Goal: Ask a question: Seek information or help from site administrators or community

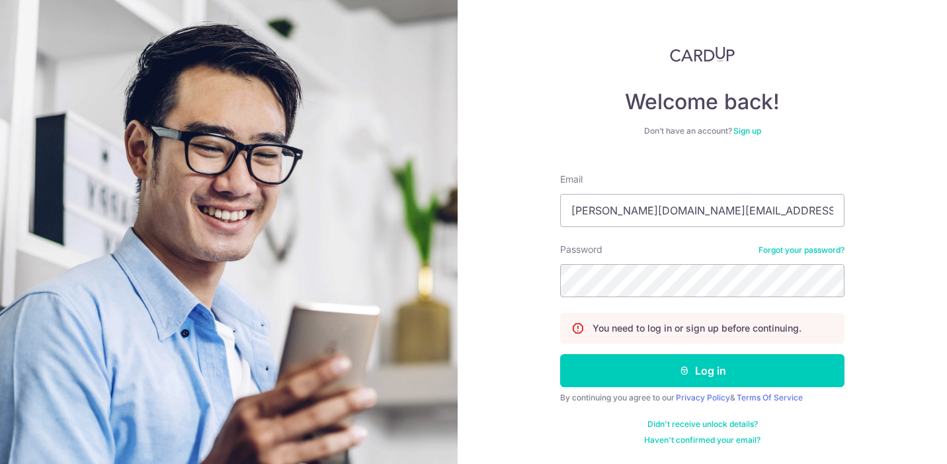
type input "[PERSON_NAME][DOMAIN_NAME][EMAIL_ADDRESS][PERSON_NAME][DOMAIN_NAME]"
click at [560, 354] on button "Log in" at bounding box center [702, 370] width 284 height 33
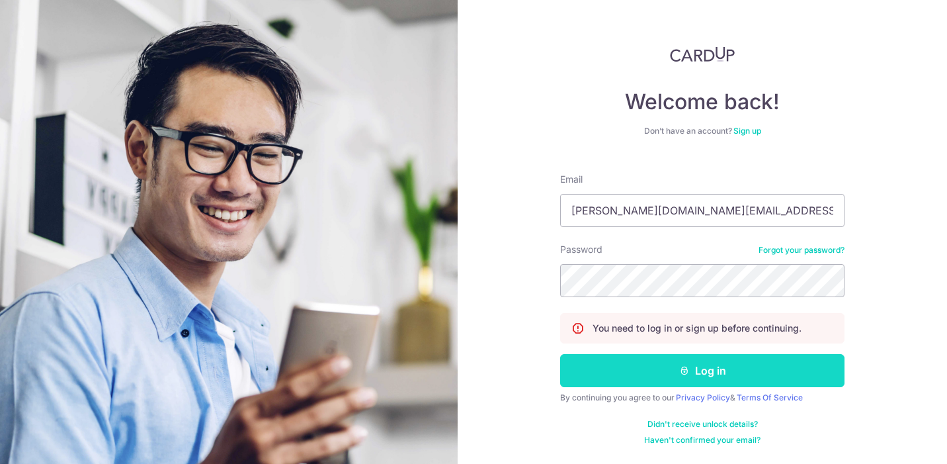
click at [722, 362] on button "Log in" at bounding box center [702, 370] width 284 height 33
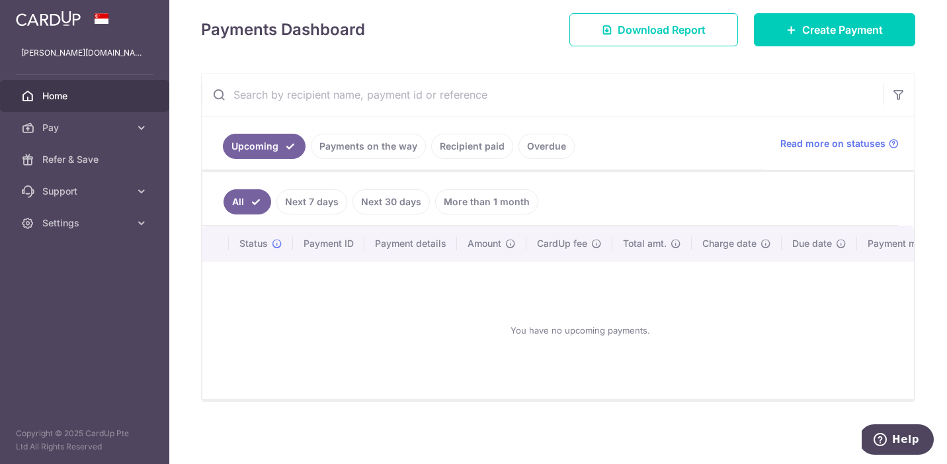
click at [474, 146] on link "Recipient paid" at bounding box center [472, 146] width 82 height 25
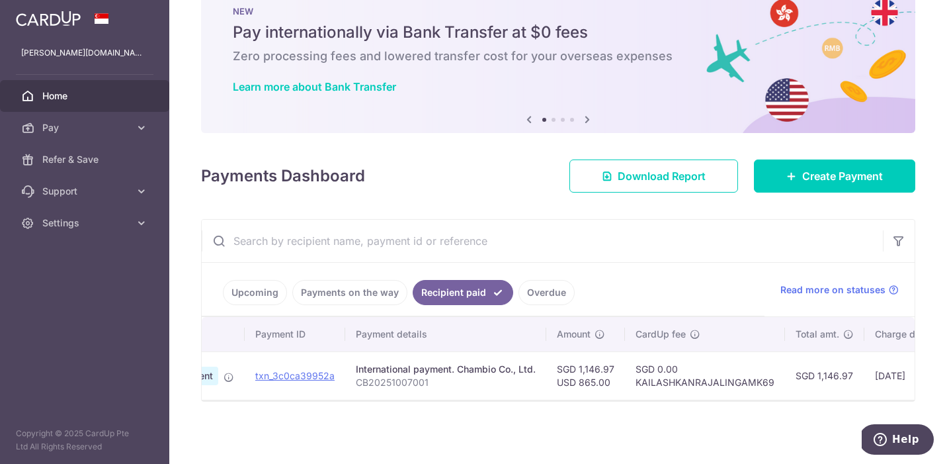
scroll to position [0, 34]
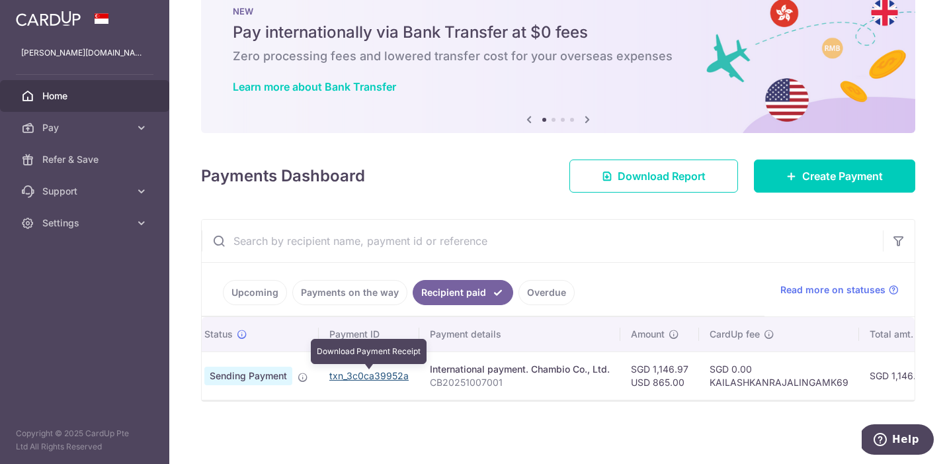
click at [384, 373] on link "txn_3c0ca39952a" at bounding box center [368, 375] width 79 height 11
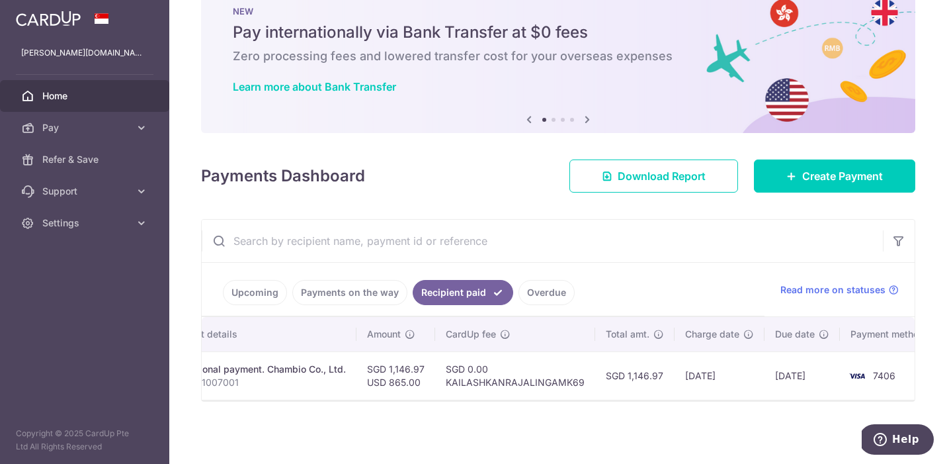
scroll to position [0, 316]
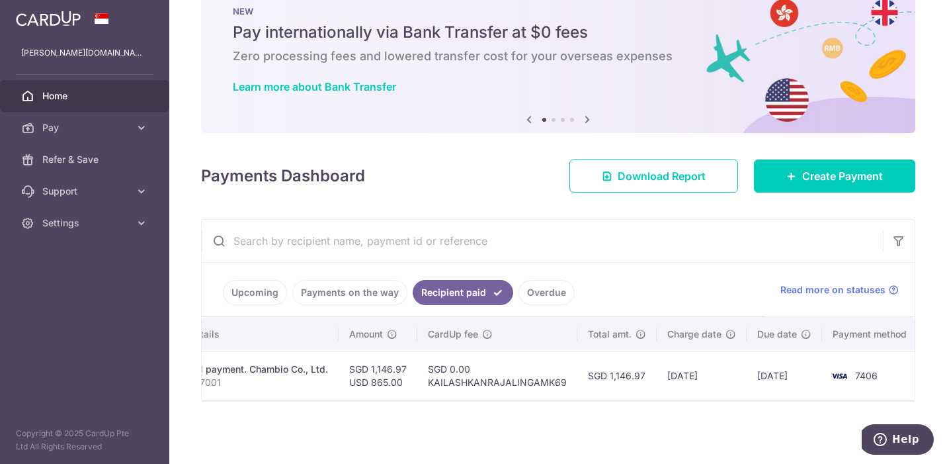
click at [698, 419] on div "× Pause Schedule Pause all future payments in this series Pause just this one p…" at bounding box center [558, 232] width 778 height 464
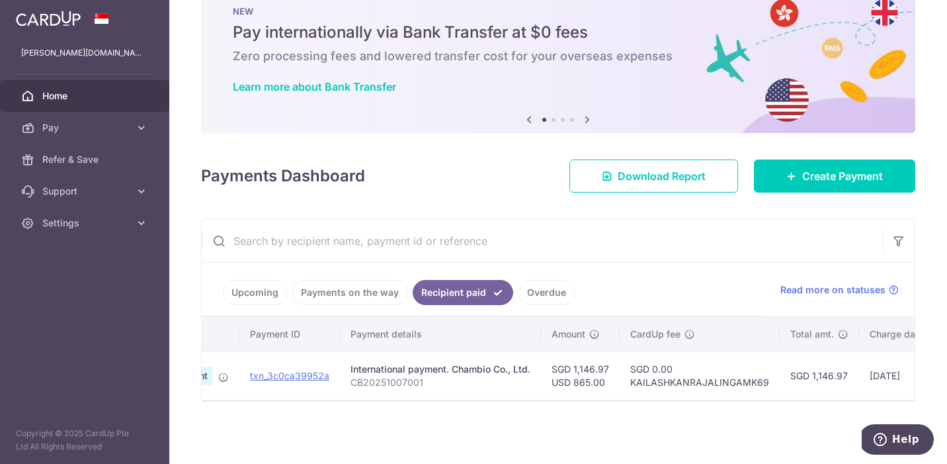
scroll to position [0, 0]
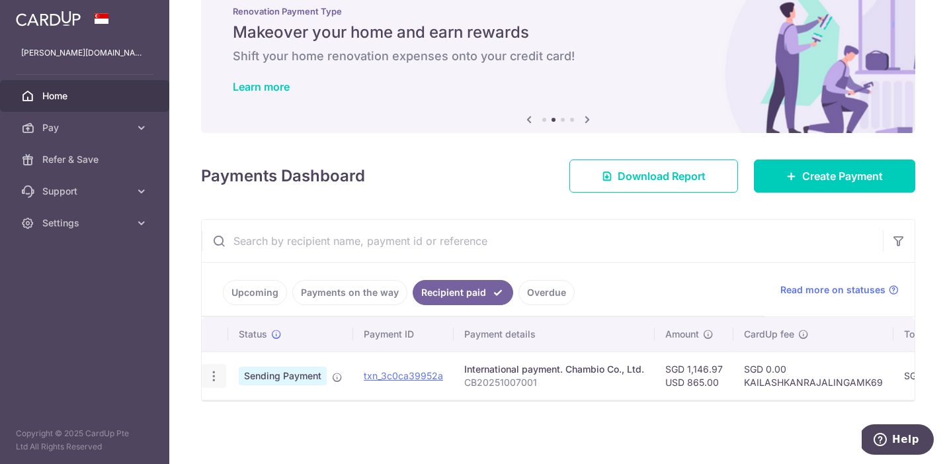
click at [213, 378] on icon "button" at bounding box center [214, 376] width 14 height 14
click at [226, 410] on icon at bounding box center [221, 412] width 16 height 16
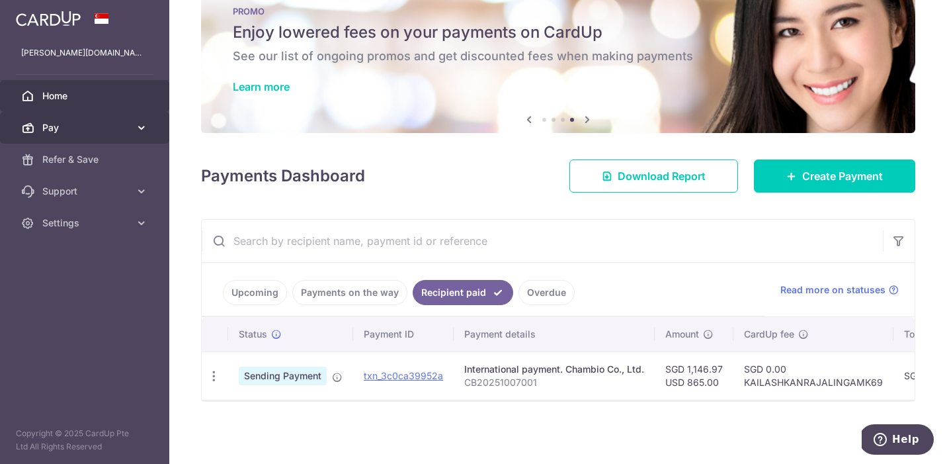
click at [143, 132] on icon at bounding box center [141, 127] width 13 height 13
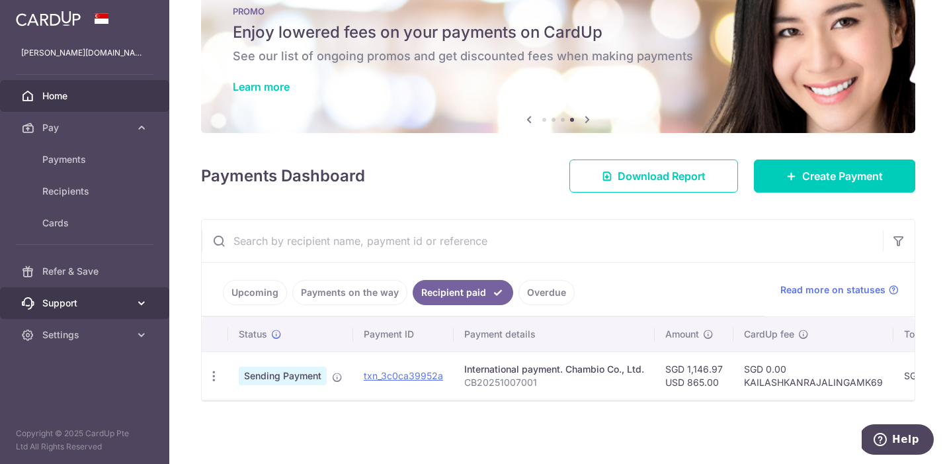
click at [123, 296] on span "Support" at bounding box center [85, 302] width 87 height 13
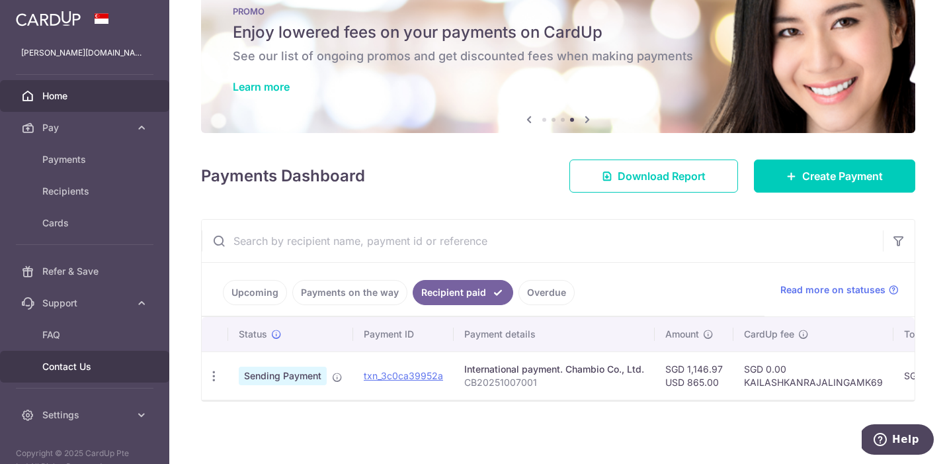
click at [105, 367] on span "Contact Us" at bounding box center [85, 366] width 87 height 13
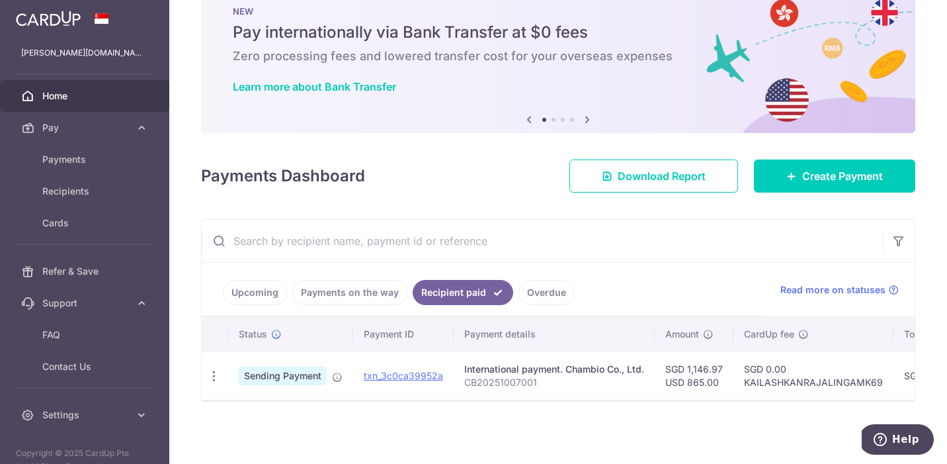
click at [63, 95] on span "Home" at bounding box center [85, 95] width 87 height 13
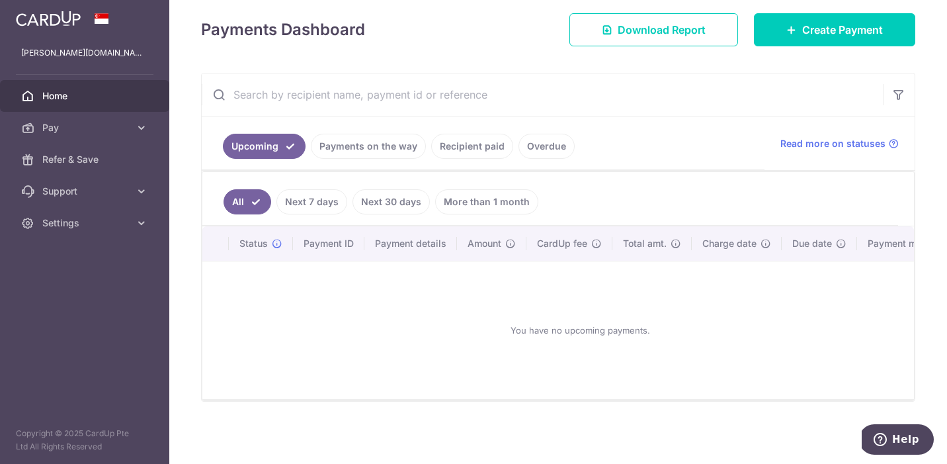
click at [464, 155] on link "Recipient paid" at bounding box center [472, 146] width 82 height 25
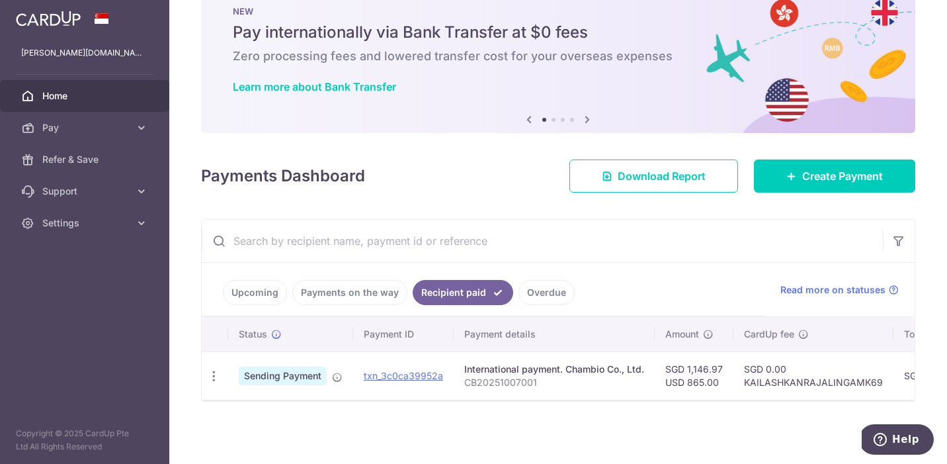
scroll to position [36, 0]
click at [127, 191] on span "Support" at bounding box center [85, 191] width 87 height 13
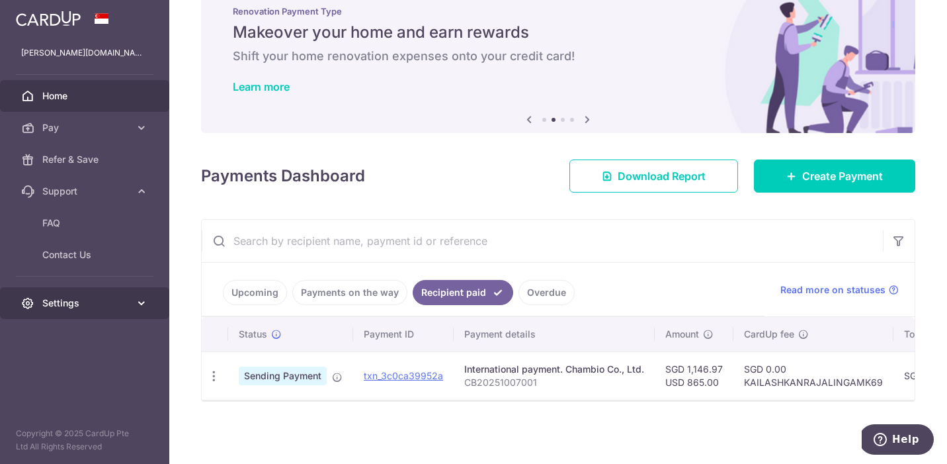
click at [121, 311] on link "Settings" at bounding box center [84, 303] width 169 height 32
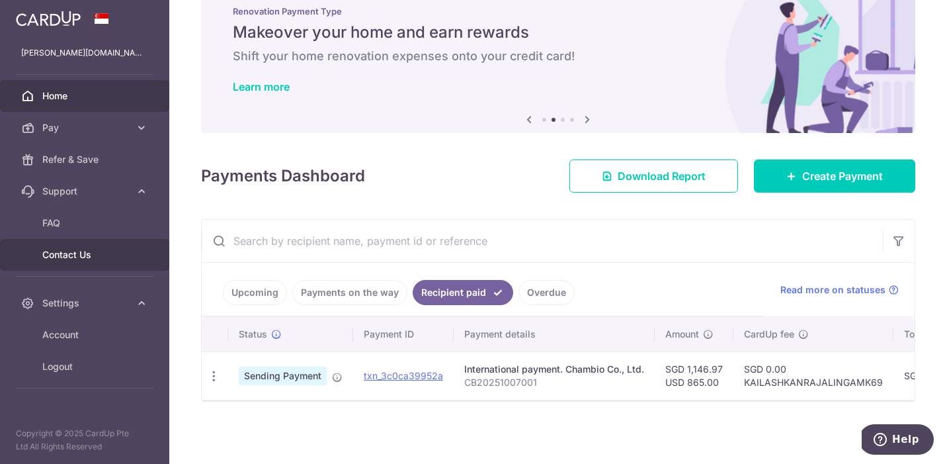
click at [107, 258] on span "Contact Us" at bounding box center [85, 254] width 87 height 13
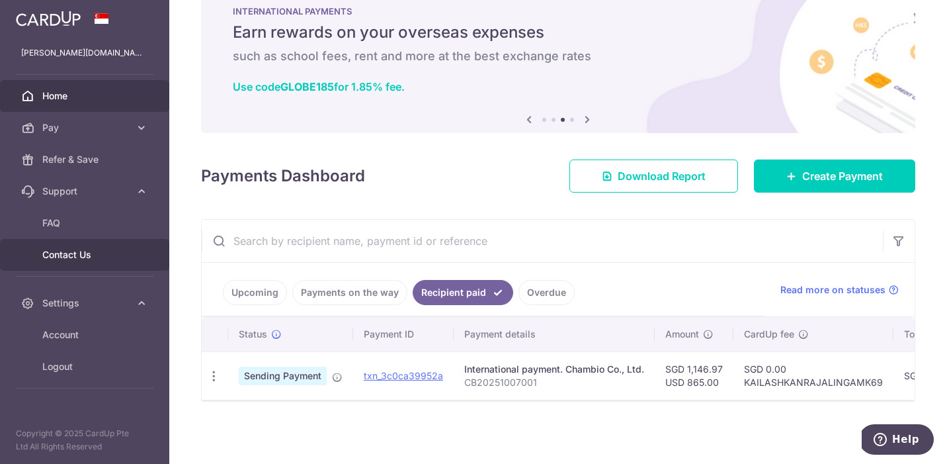
scroll to position [0, 0]
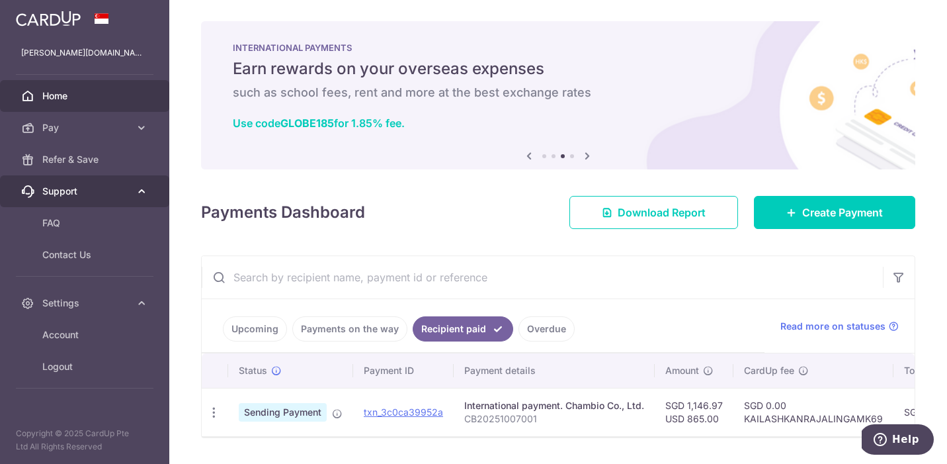
click at [149, 188] on link "Support" at bounding box center [84, 191] width 169 height 32
